Goal: Information Seeking & Learning: Learn about a topic

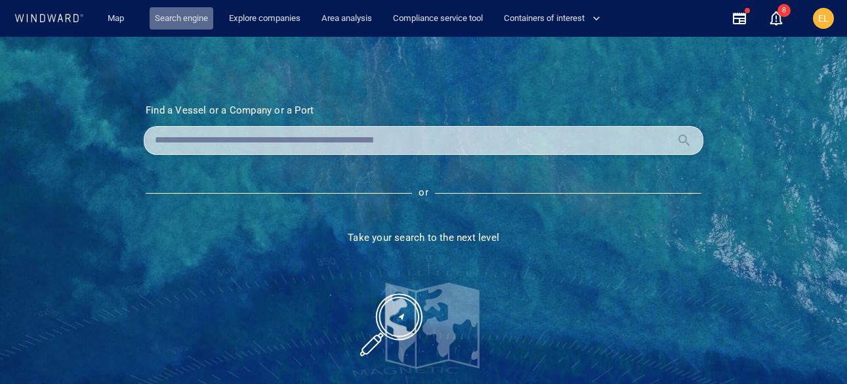
click at [181, 24] on link "Search engine" at bounding box center [182, 18] width 64 height 23
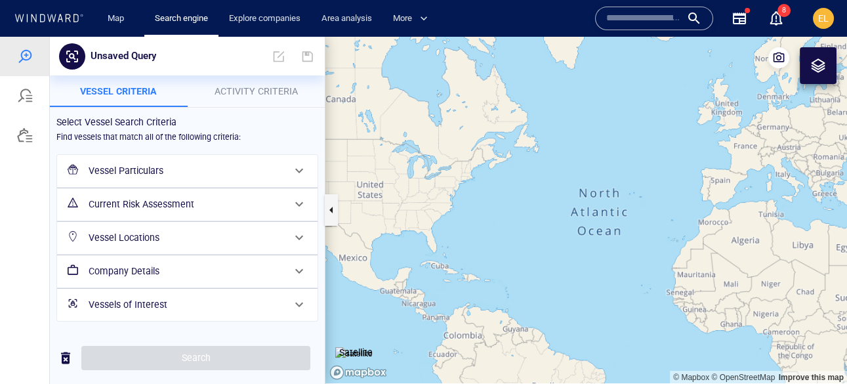
click at [159, 169] on h6 "Vessel Particulars" at bounding box center [186, 171] width 195 height 16
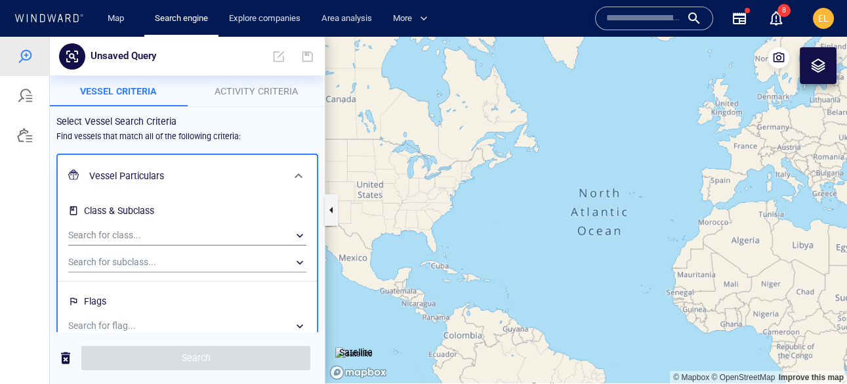
click at [108, 230] on div "​" at bounding box center [187, 236] width 238 height 20
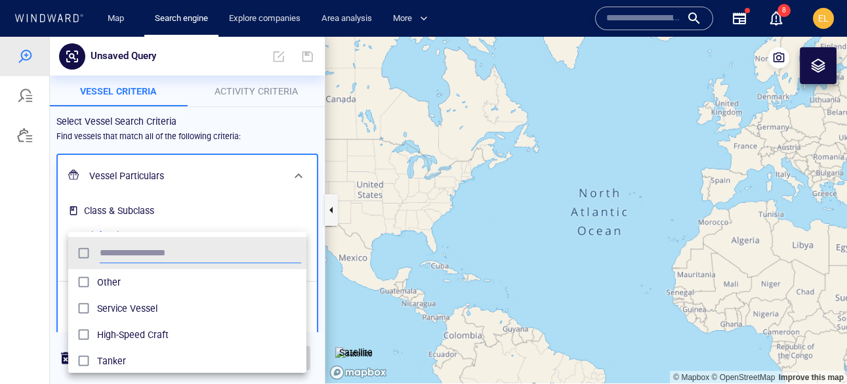
scroll to position [131, 238]
type input "******"
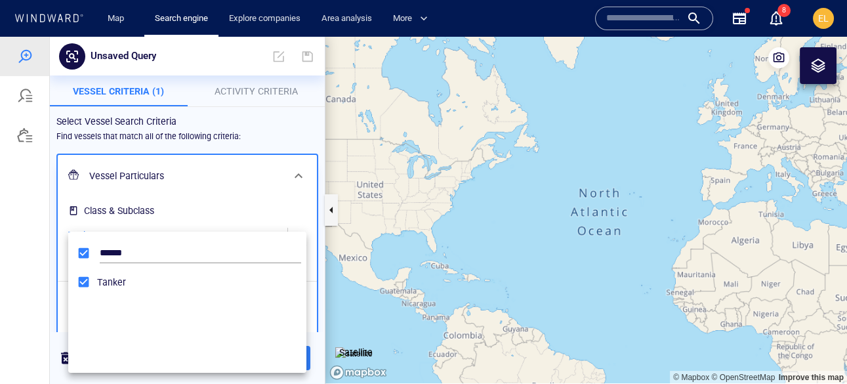
click at [115, 193] on div at bounding box center [423, 210] width 847 height 347
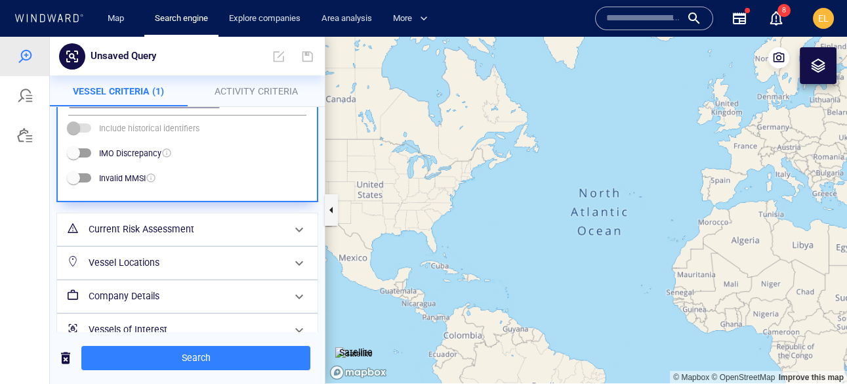
scroll to position [559, 0]
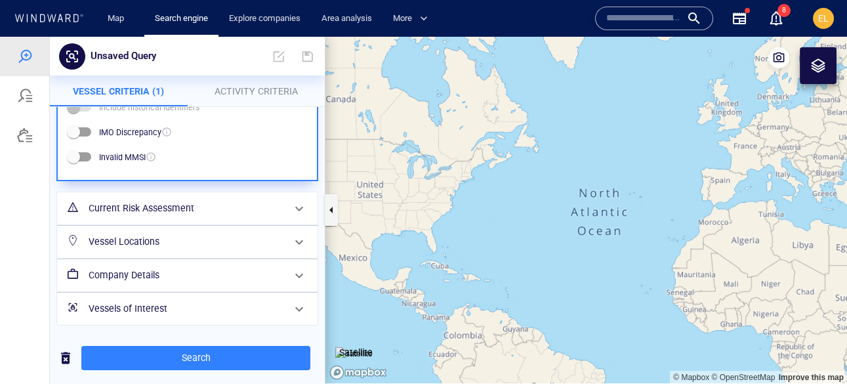
click at [153, 279] on h6 "Company Details" at bounding box center [186, 275] width 195 height 16
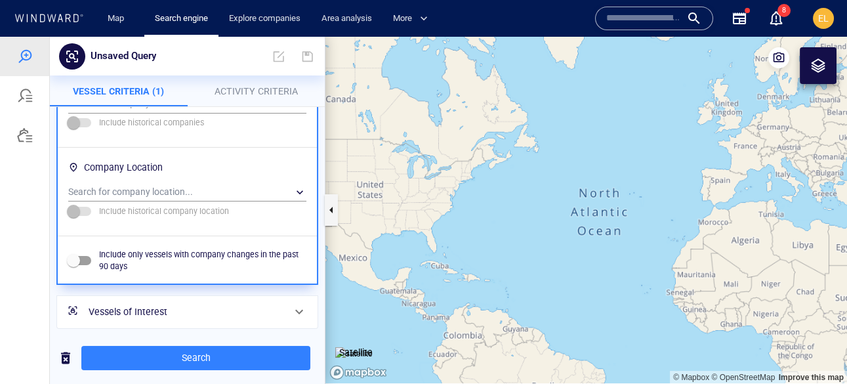
scroll to position [245, 0]
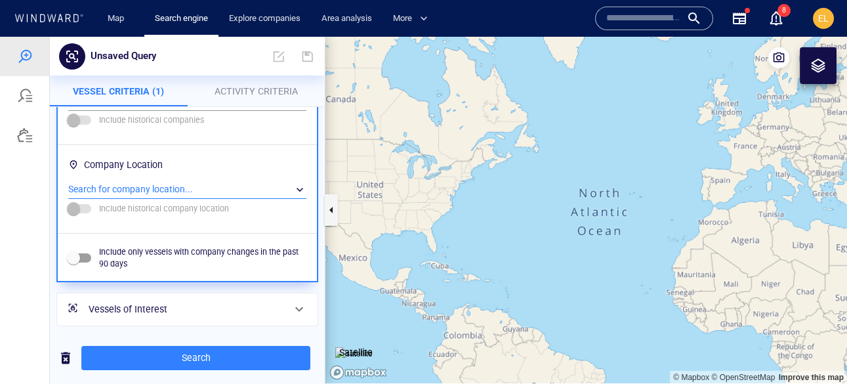
click at [127, 189] on div "​" at bounding box center [187, 190] width 238 height 20
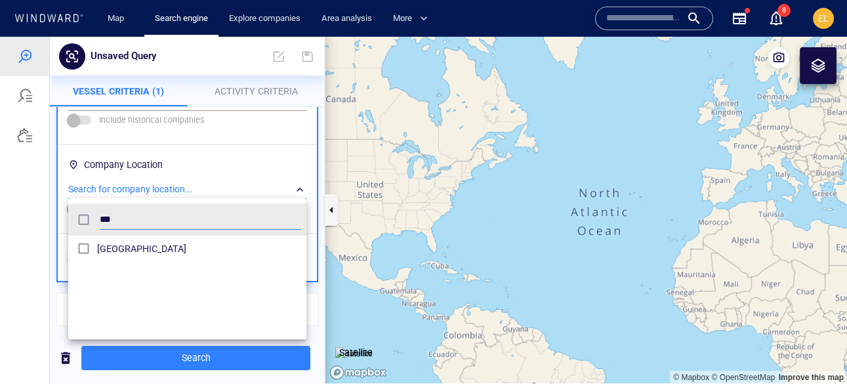
scroll to position [131, 238]
type input "***"
click at [100, 251] on span "[GEOGRAPHIC_DATA]" at bounding box center [199, 249] width 204 height 16
click at [45, 245] on div at bounding box center [423, 210] width 847 height 347
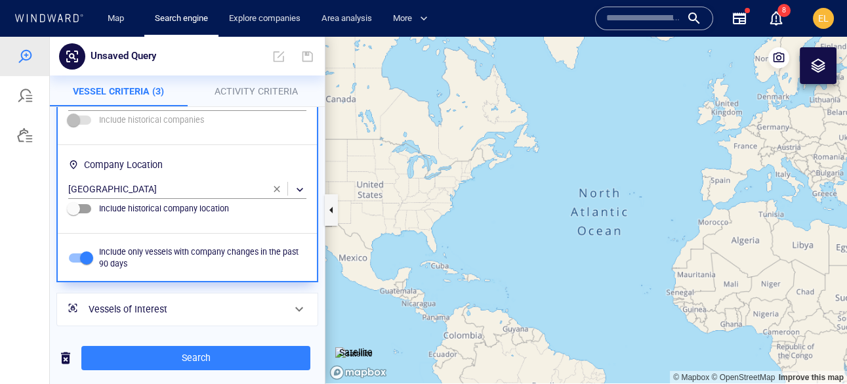
click at [270, 84] on p "Activity Criteria" at bounding box center [256, 91] width 122 height 16
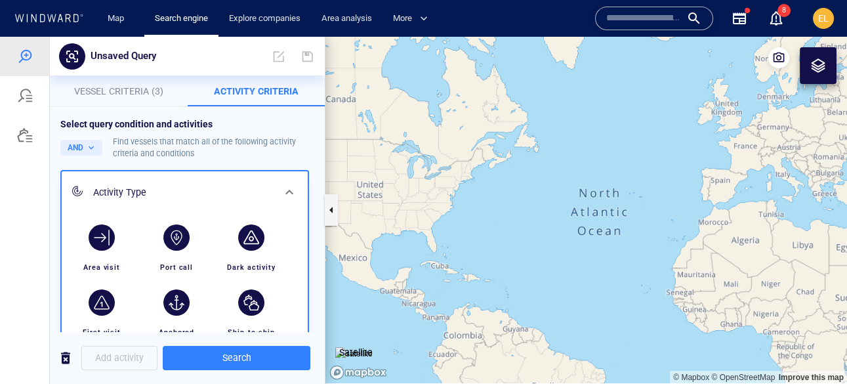
scroll to position [77, 0]
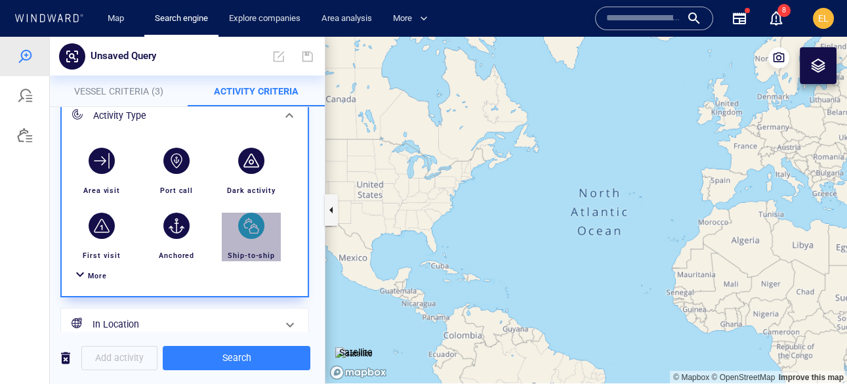
click at [245, 225] on div "button" at bounding box center [251, 225] width 26 height 26
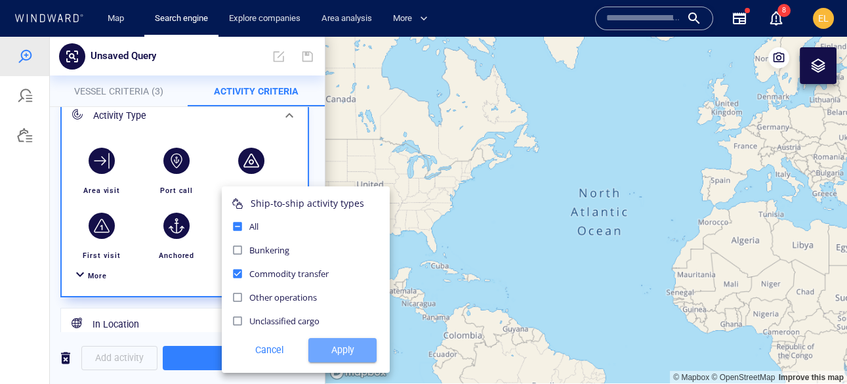
click at [348, 355] on span "Apply" at bounding box center [342, 350] width 47 height 16
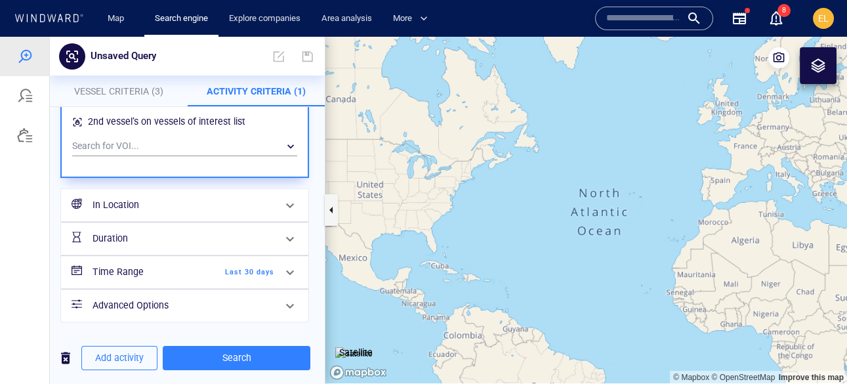
click at [254, 268] on span "Last 30 days" at bounding box center [236, 272] width 75 height 12
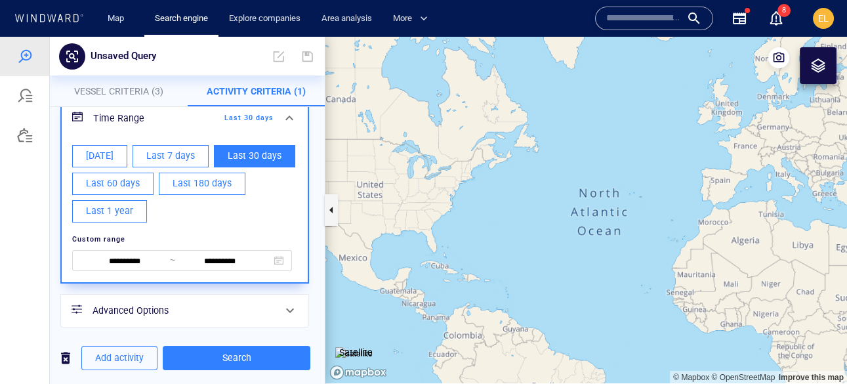
scroll to position [223, 0]
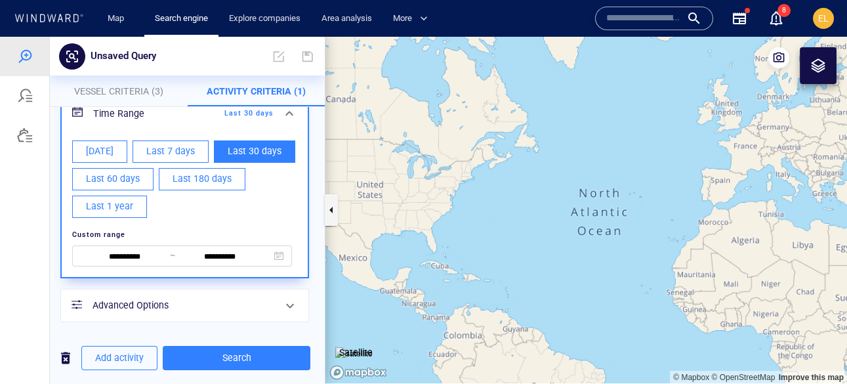
click at [123, 178] on span "Last 60 days" at bounding box center [113, 179] width 54 height 16
type input "**********"
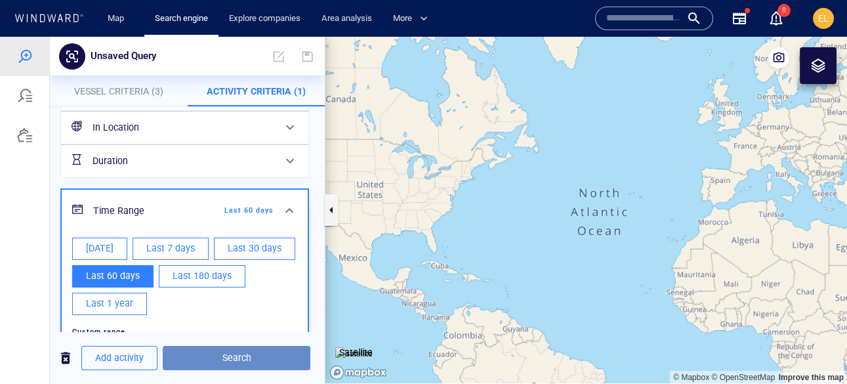
click at [230, 357] on span "Search" at bounding box center [236, 358] width 127 height 16
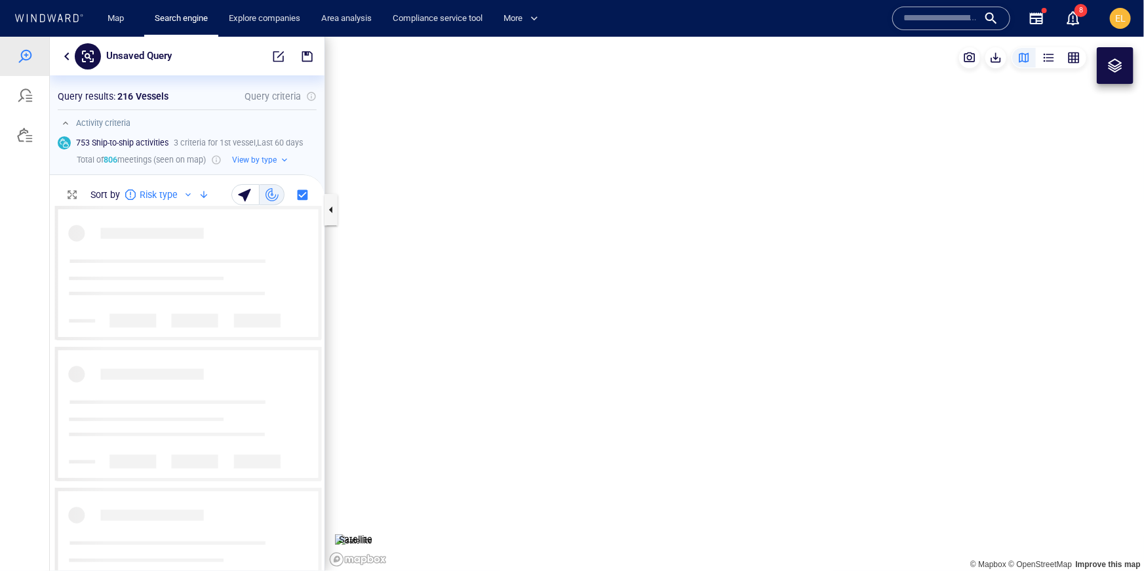
scroll to position [365, 275]
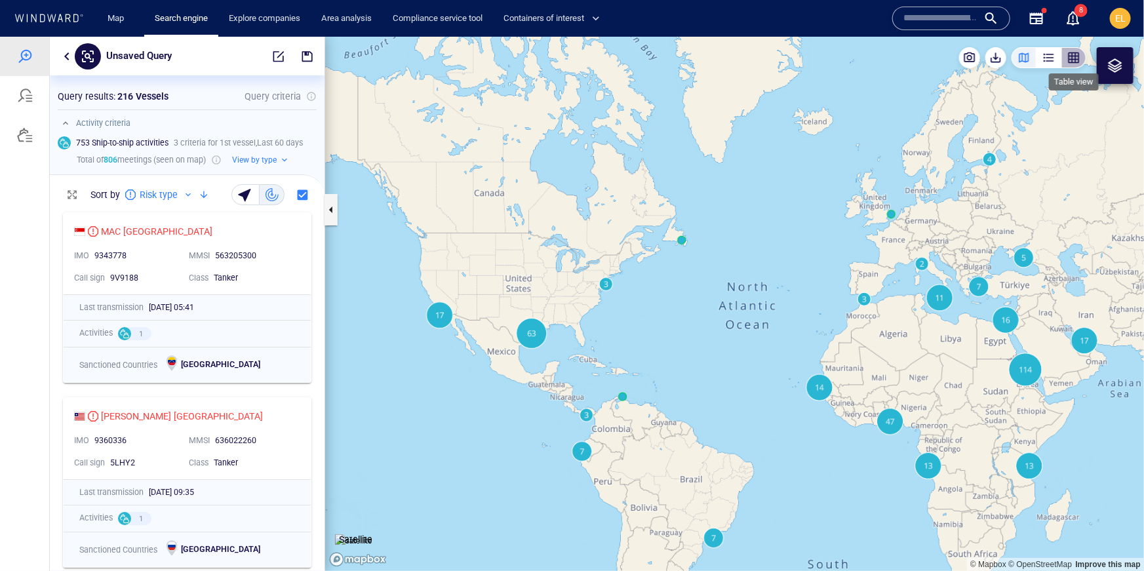
click at [846, 58] on div "button" at bounding box center [1074, 56] width 13 height 13
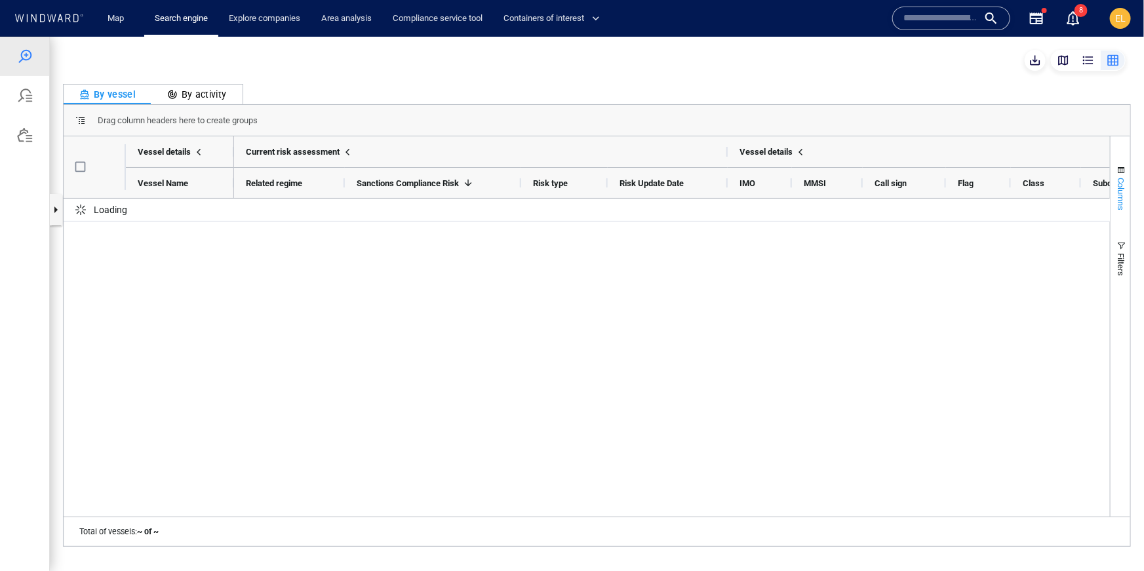
click at [846, 192] on span "Columns" at bounding box center [1122, 193] width 10 height 33
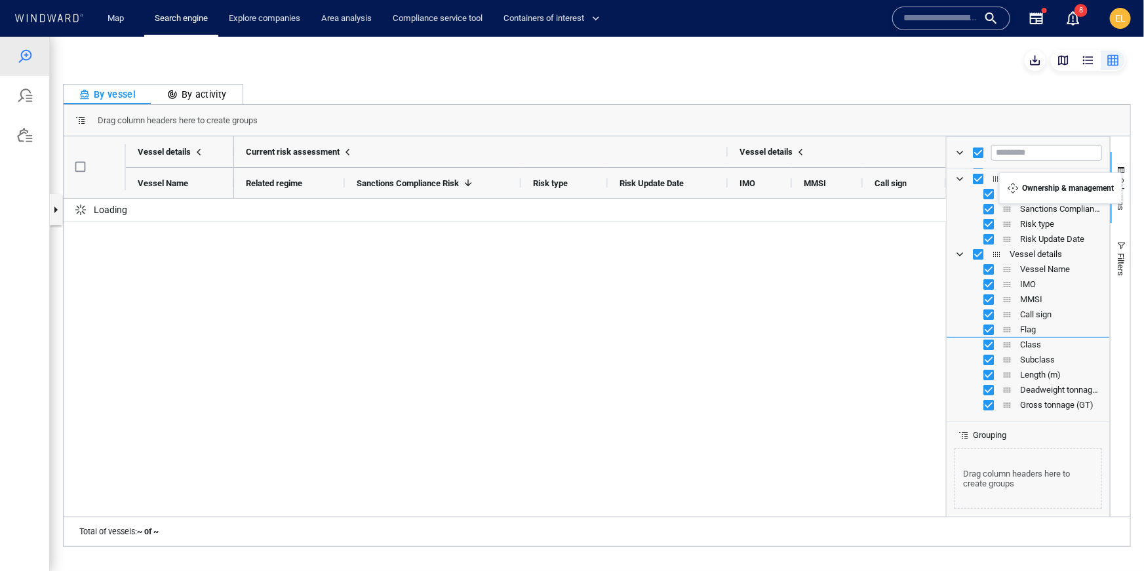
scroll to position [0, 0]
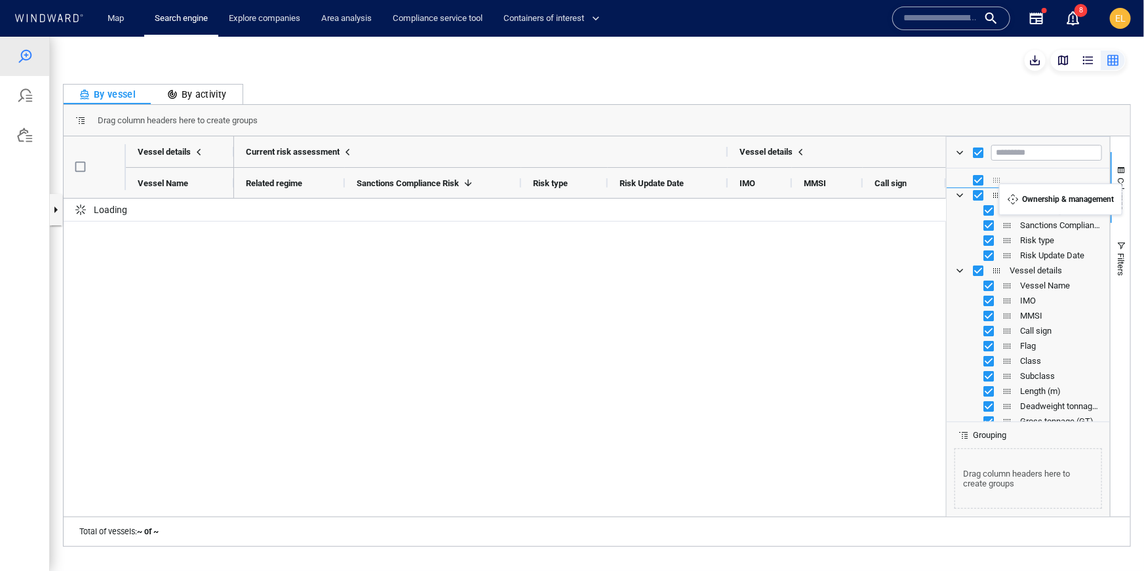
drag, startPoint x: 998, startPoint y: 292, endPoint x: 1006, endPoint y: 191, distance: 101.3
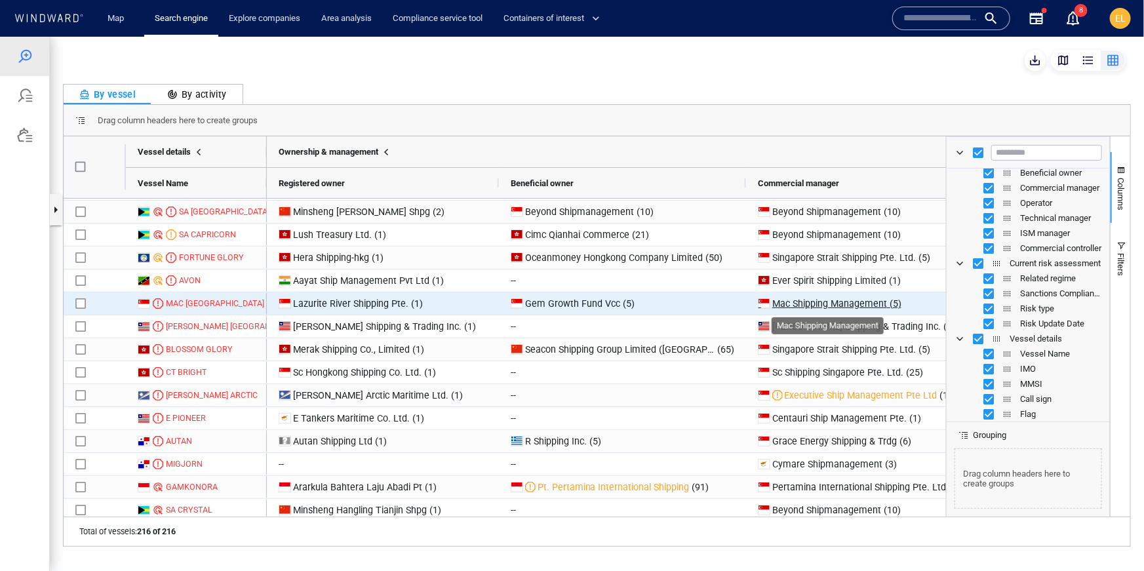
scroll to position [27, 0]
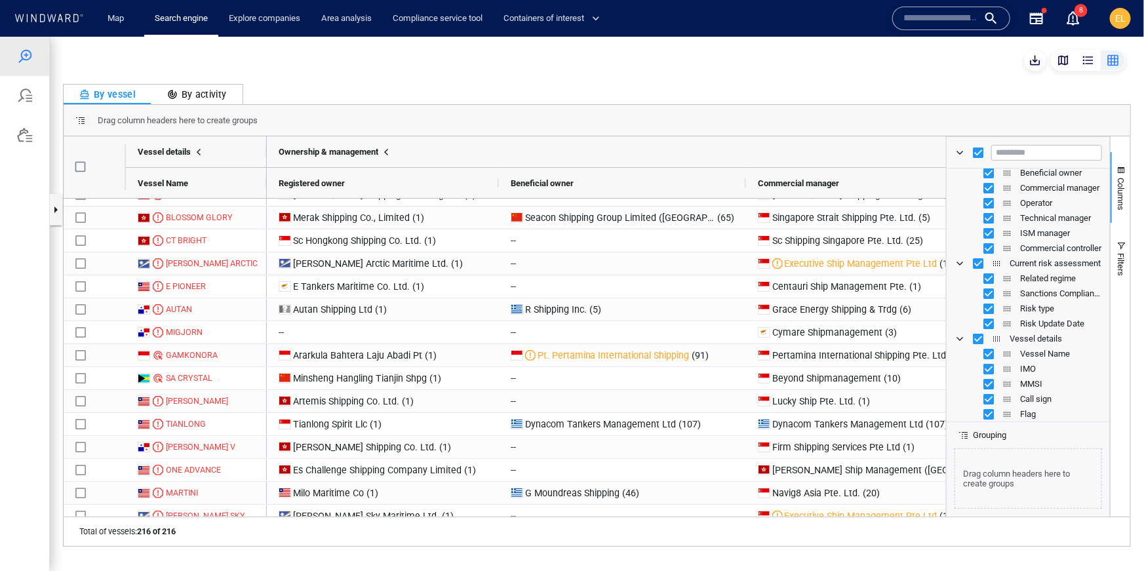
click at [629, 123] on div "Drag column headers here to create groups" at bounding box center [597, 119] width 1067 height 31
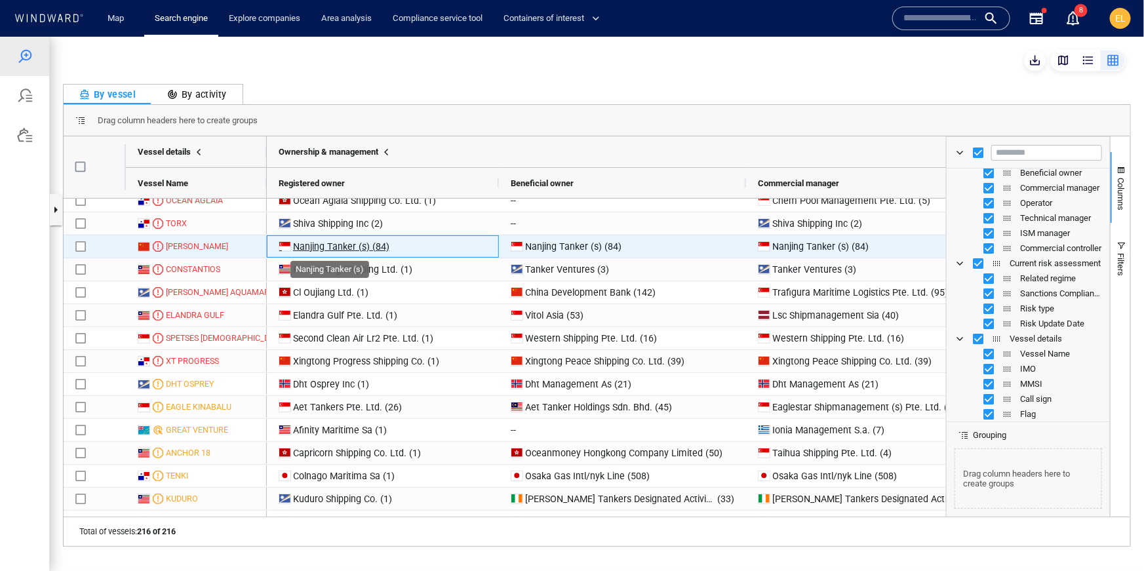
click at [326, 246] on span "Nanjing Tanker (s)" at bounding box center [331, 246] width 77 height 10
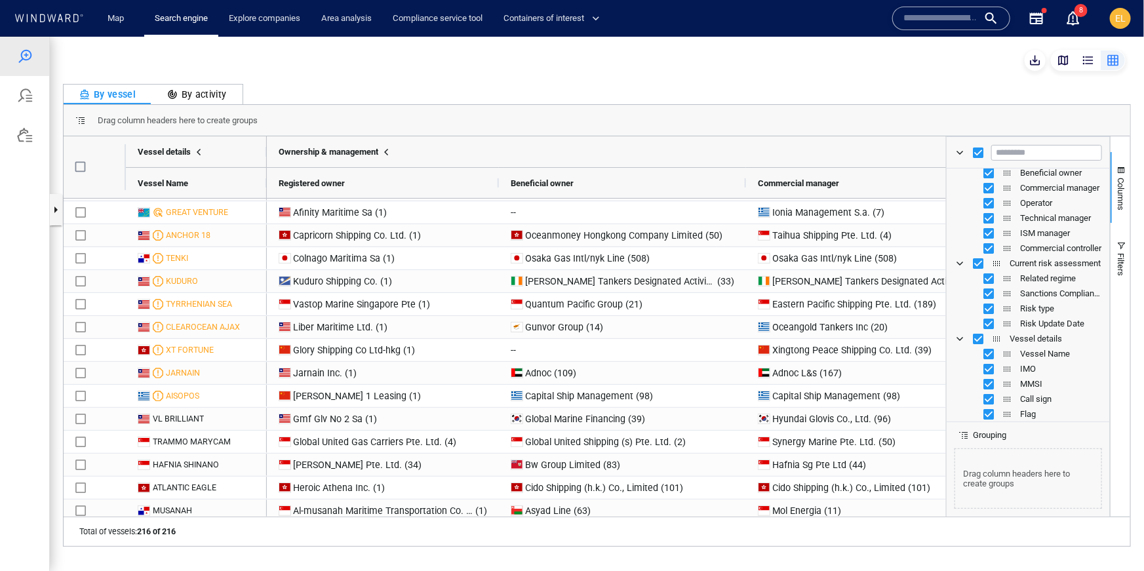
click at [405, 383] on div "By vessel By activity Drag column headers here to create groups Drag here to se…" at bounding box center [597, 303] width 1095 height 535
